Goal: Register for event/course

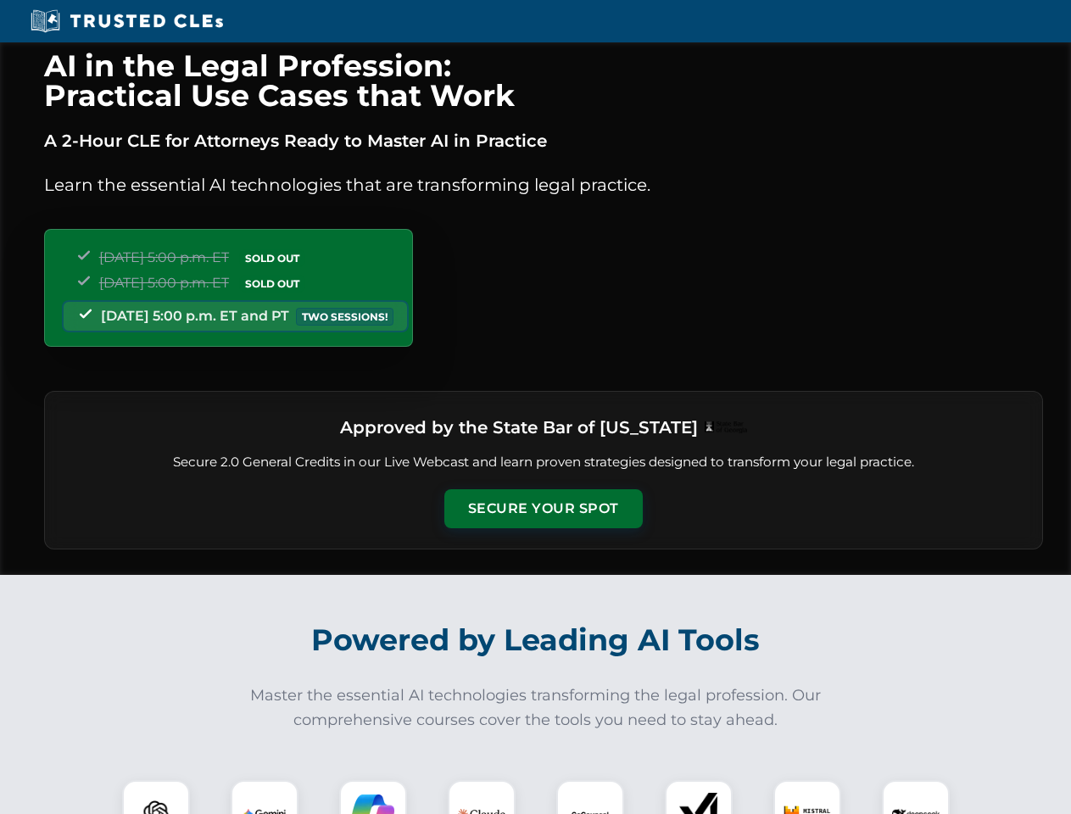
click at [543, 509] on button "Secure Your Spot" at bounding box center [544, 509] width 199 height 39
click at [156, 797] on img at bounding box center [155, 814] width 49 height 49
